Goal: Transaction & Acquisition: Purchase product/service

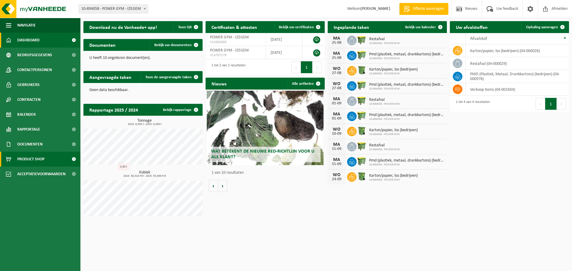
click at [36, 158] on span "Product Shop" at bounding box center [30, 159] width 27 height 15
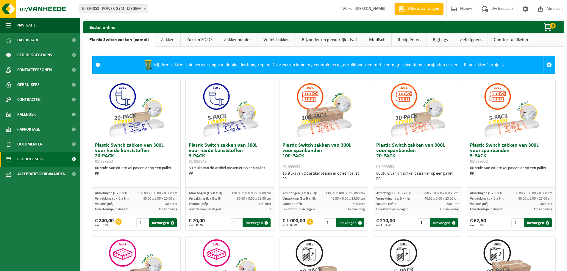
click at [169, 38] on link "Zakken" at bounding box center [167, 40] width 25 height 14
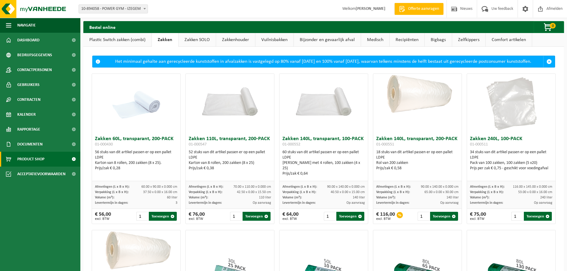
click at [276, 42] on link "Vuilnisbakken" at bounding box center [275, 40] width 38 height 14
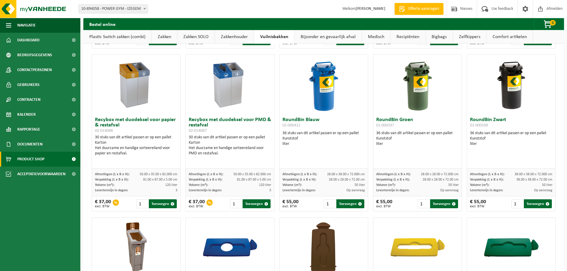
scroll to position [326, 0]
